Goal: Transaction & Acquisition: Purchase product/service

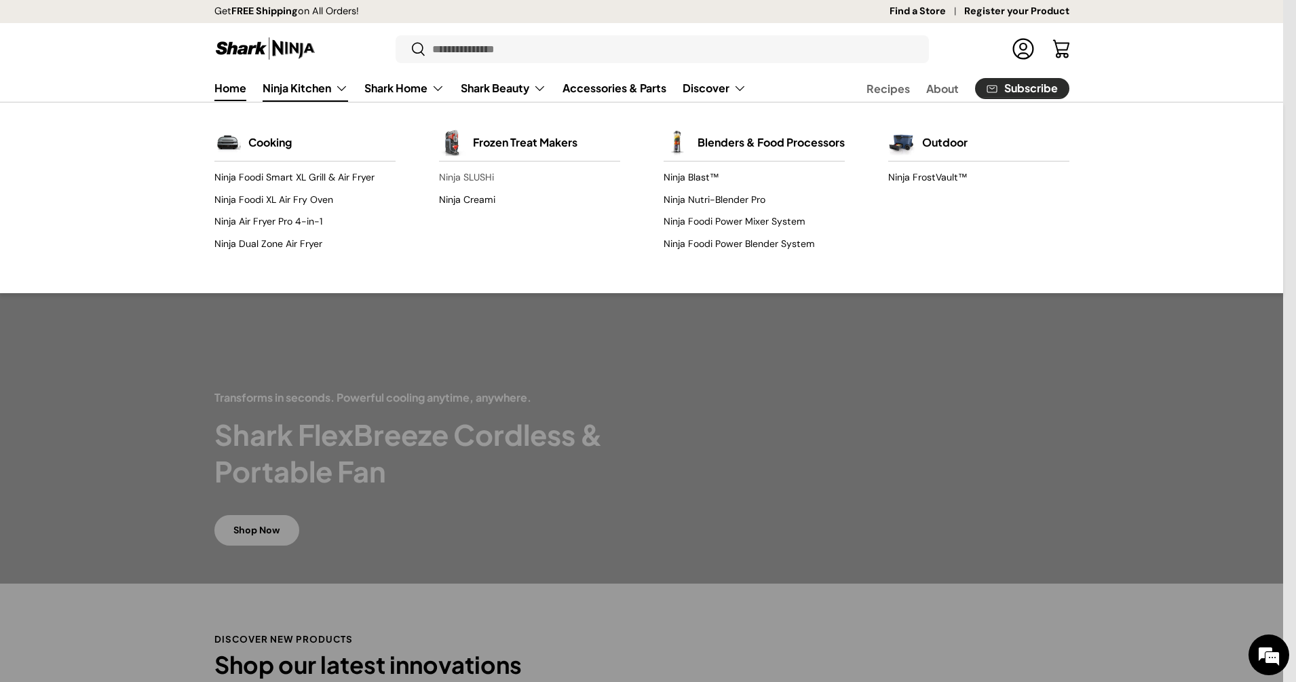
click at [466, 176] on link "Ninja SLUSHi" at bounding box center [529, 178] width 181 height 22
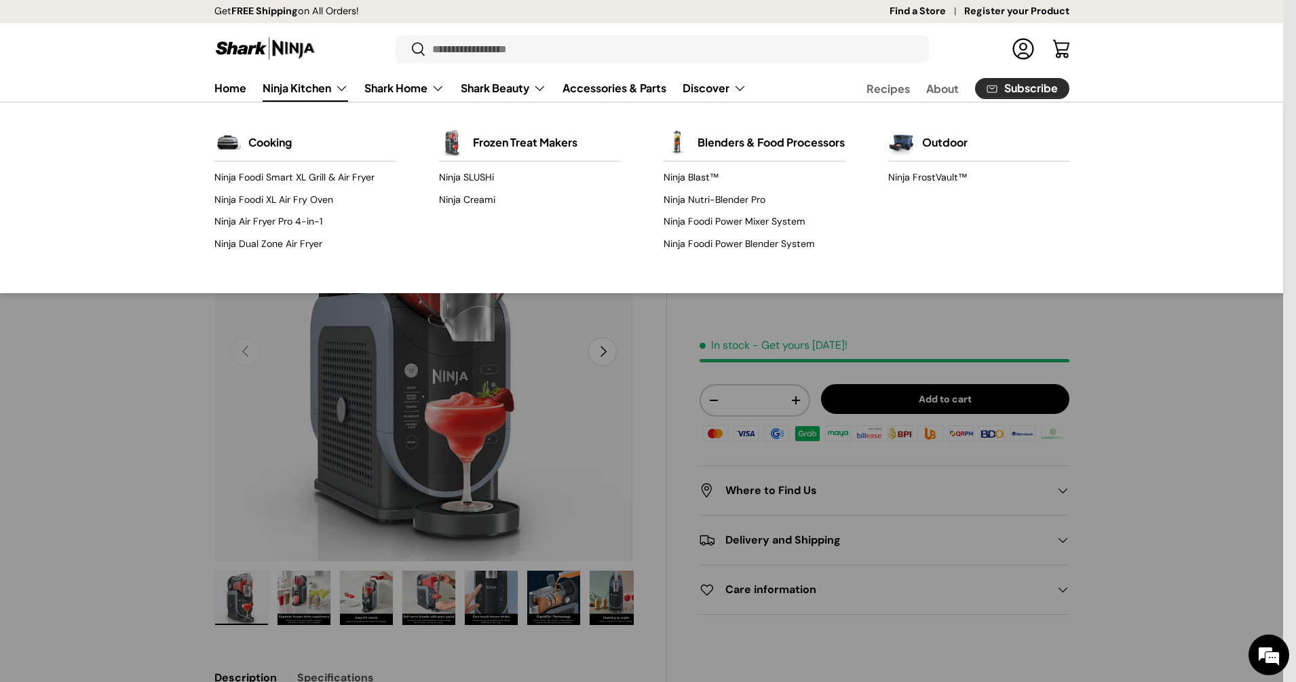
click at [303, 98] on link "Ninja Kitchen" at bounding box center [305, 88] width 85 height 27
